Goal: Task Accomplishment & Management: Manage account settings

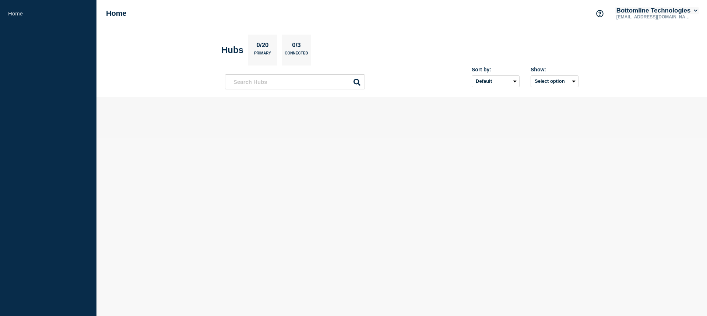
click at [695, 9] on icon at bounding box center [695, 10] width 4 height 4
click at [650, 70] on link "User settings" at bounding box center [642, 70] width 32 height 6
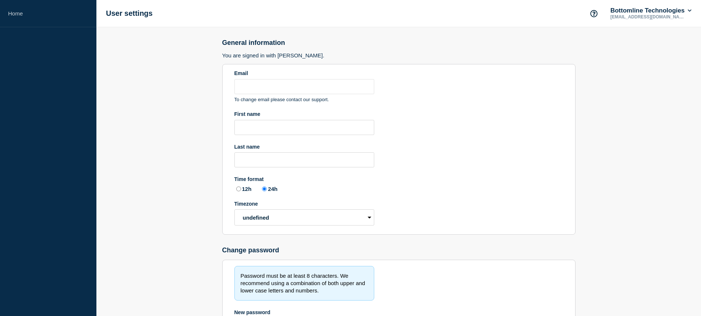
type input "[EMAIL_ADDRESS][DOMAIN_NAME]"
radio input "true"
select select "hub"
click at [650, 11] on button "Bottomline Technologies" at bounding box center [651, 10] width 84 height 7
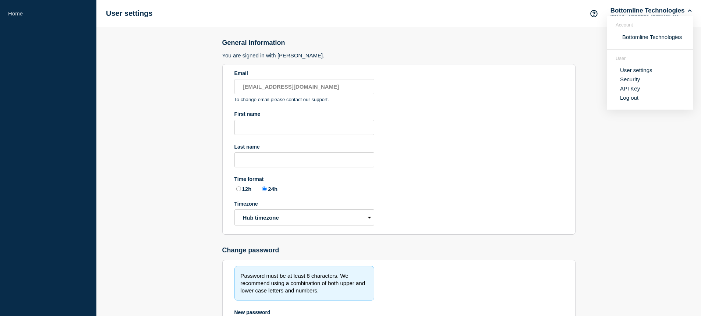
click at [634, 78] on link "Security" at bounding box center [630, 79] width 20 height 6
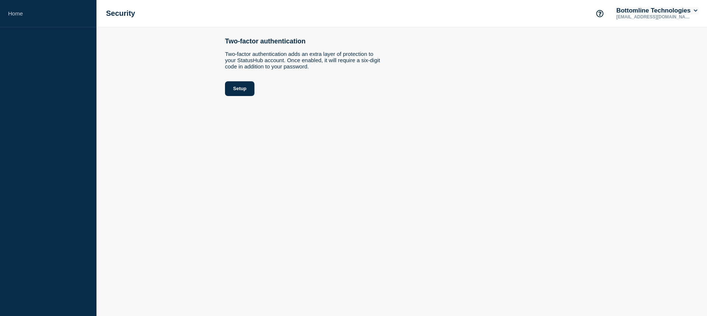
click at [653, 10] on button "Bottomline Technologies" at bounding box center [657, 10] width 84 height 7
click at [490, 123] on body "Home Security Bottomline Technologies [EMAIL_ADDRESS][DOMAIN_NAME] Account Bott…" at bounding box center [353, 158] width 707 height 316
drag, startPoint x: 490, startPoint y: 123, endPoint x: 463, endPoint y: 95, distance: 38.3
click at [490, 122] on body "Home Security Bottomline Technologies [EMAIL_ADDRESS][DOMAIN_NAME] Account Bott…" at bounding box center [353, 158] width 707 height 316
click at [15, 12] on link "Home" at bounding box center [48, 13] width 96 height 27
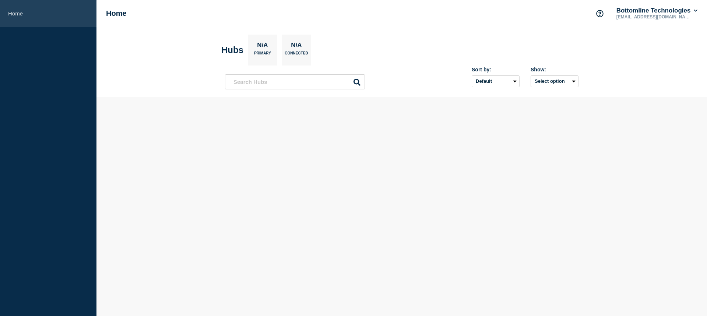
click at [15, 12] on link "Home" at bounding box center [48, 13] width 96 height 27
